Goal: Transaction & Acquisition: Book appointment/travel/reservation

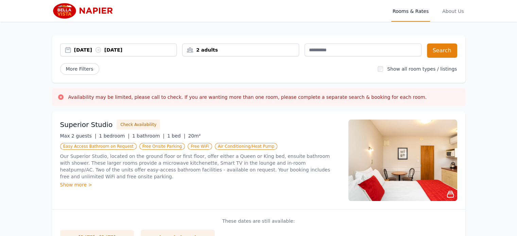
click at [92, 52] on div "[DATE] [DATE]" at bounding box center [125, 50] width 103 height 7
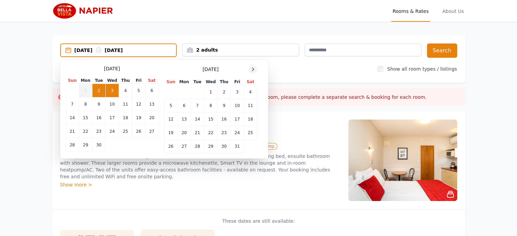
click at [253, 69] on icon at bounding box center [252, 69] width 5 height 5
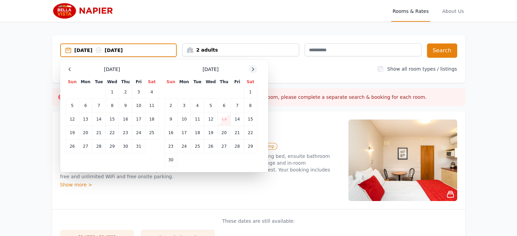
click at [253, 69] on icon at bounding box center [252, 69] width 5 height 5
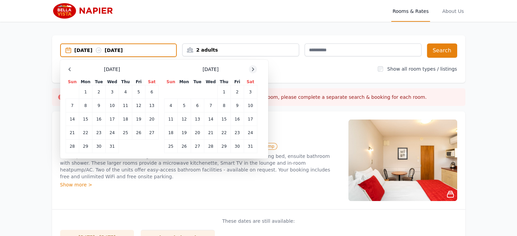
click at [253, 69] on icon at bounding box center [252, 69] width 5 height 5
drag, startPoint x: 224, startPoint y: 122, endPoint x: 246, endPoint y: 121, distance: 21.5
click at [225, 122] on td "19" at bounding box center [224, 120] width 13 height 14
click at [249, 119] on td "21" at bounding box center [250, 120] width 13 height 14
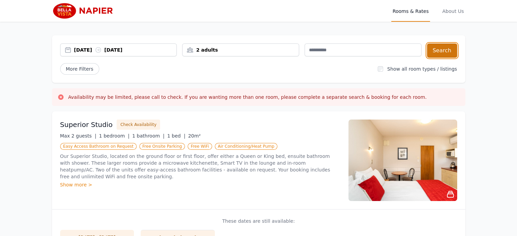
click at [442, 50] on button "Search" at bounding box center [442, 51] width 30 height 14
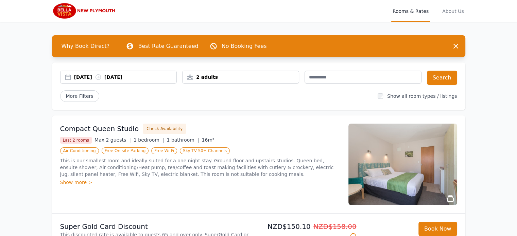
click at [101, 76] on div "[DATE] [DATE]" at bounding box center [125, 77] width 103 height 7
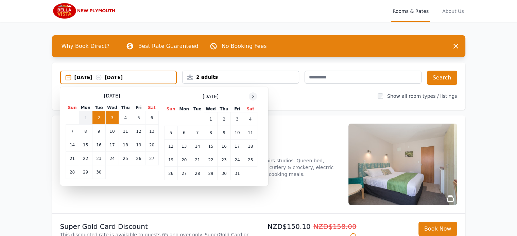
click at [251, 94] on icon at bounding box center [252, 96] width 5 height 5
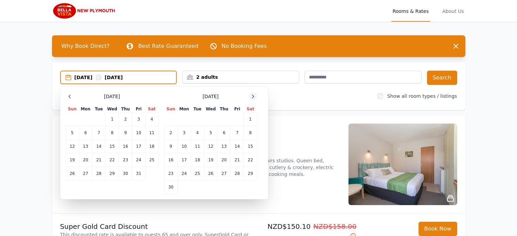
click at [251, 94] on icon at bounding box center [252, 96] width 5 height 5
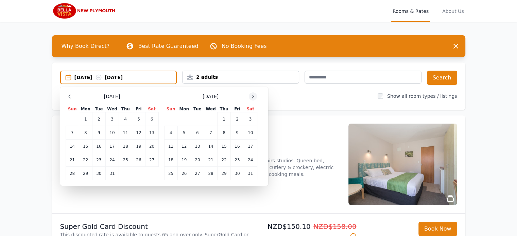
click at [251, 94] on icon at bounding box center [252, 96] width 5 height 5
click at [225, 164] on td "26" at bounding box center [224, 160] width 13 height 14
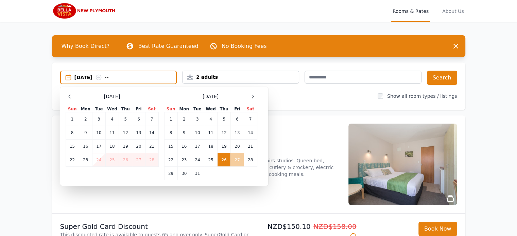
click at [233, 162] on td "27" at bounding box center [237, 160] width 13 height 14
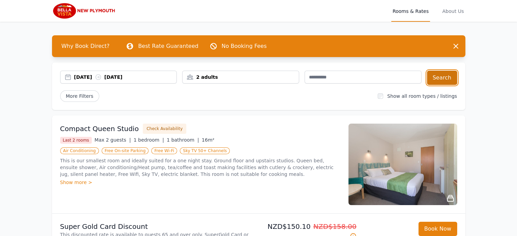
click at [446, 75] on button "Search" at bounding box center [442, 78] width 30 height 14
